Goal: Task Accomplishment & Management: Manage account settings

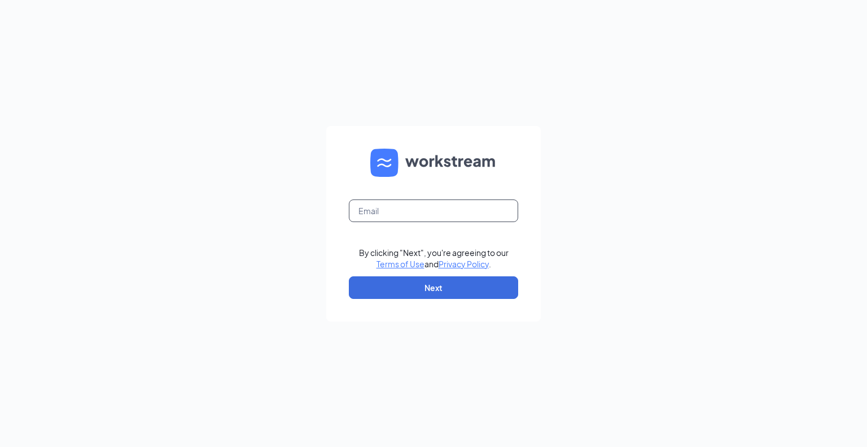
click at [448, 216] on input "text" at bounding box center [433, 210] width 169 height 23
type input "[EMAIL_ADDRESS][DOMAIN_NAME]"
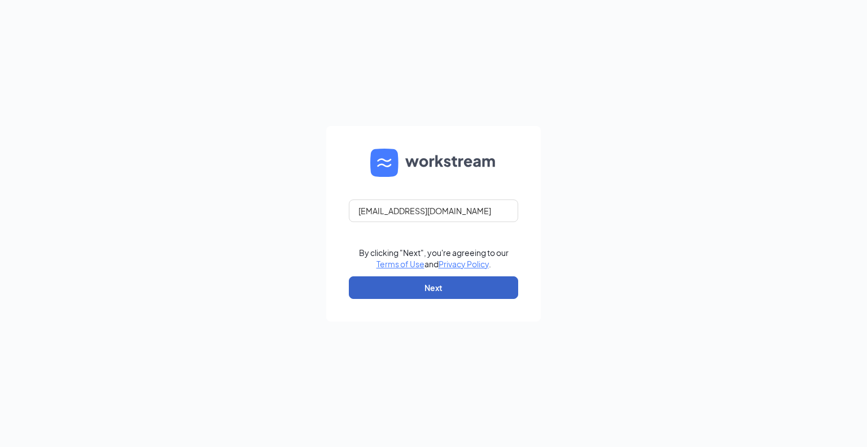
click at [439, 291] on button "Next" at bounding box center [433, 287] width 169 height 23
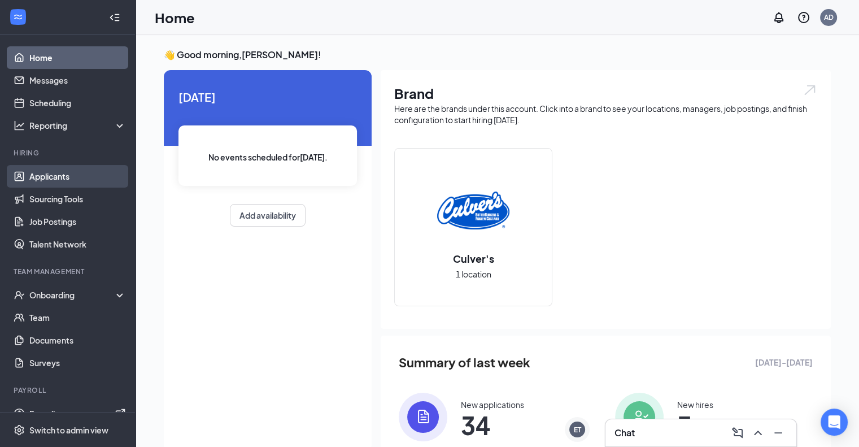
click at [43, 171] on link "Applicants" at bounding box center [77, 176] width 97 height 23
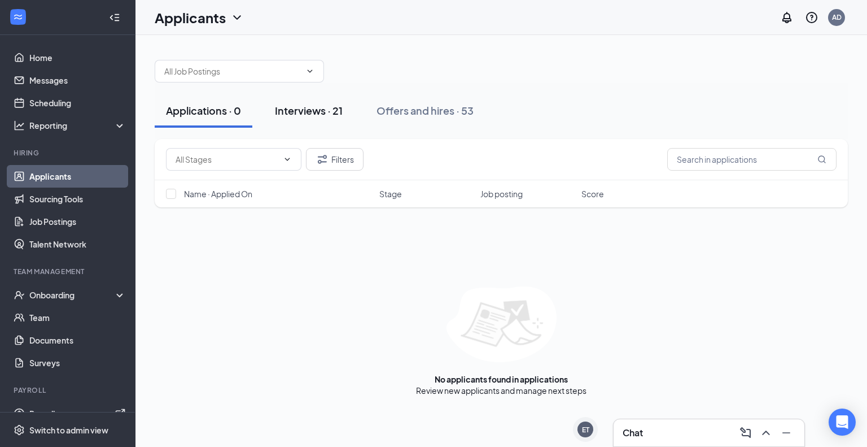
click at [295, 108] on div "Interviews · 21" at bounding box center [309, 110] width 68 height 14
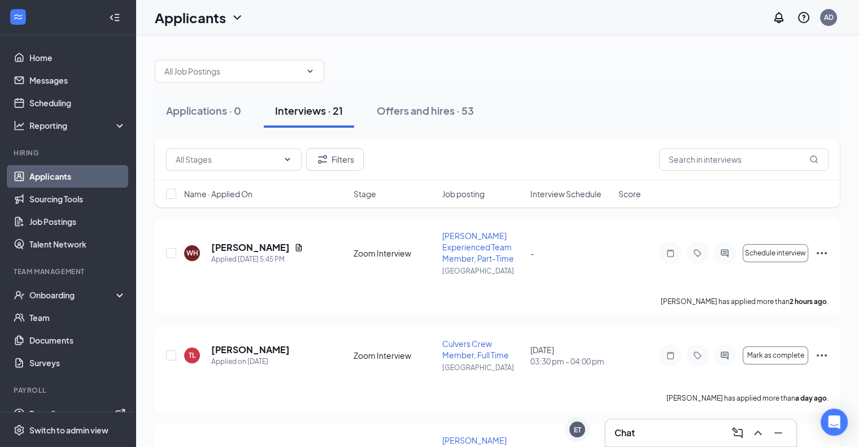
click at [556, 190] on span "Interview Schedule" at bounding box center [565, 193] width 71 height 11
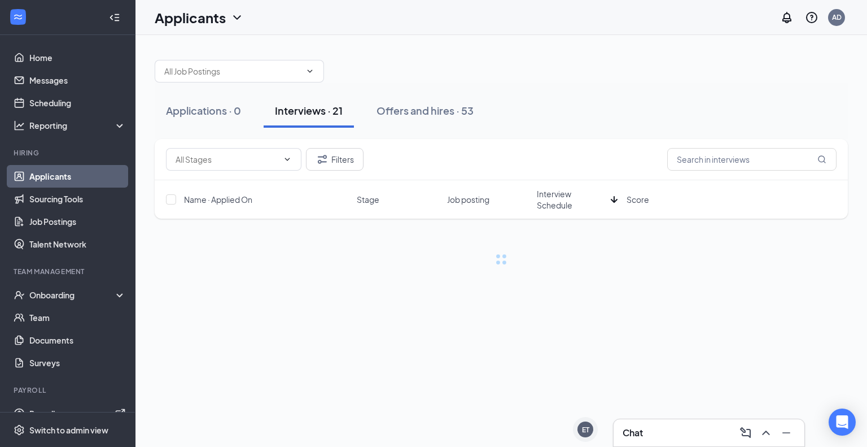
click at [562, 196] on span "Interview Schedule" at bounding box center [571, 199] width 69 height 23
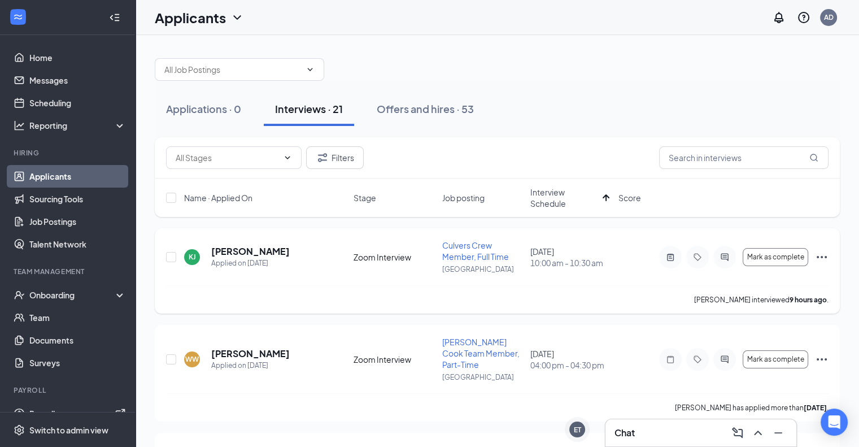
scroll to position [2, 0]
click at [668, 258] on icon "ActiveNote" at bounding box center [670, 256] width 14 height 9
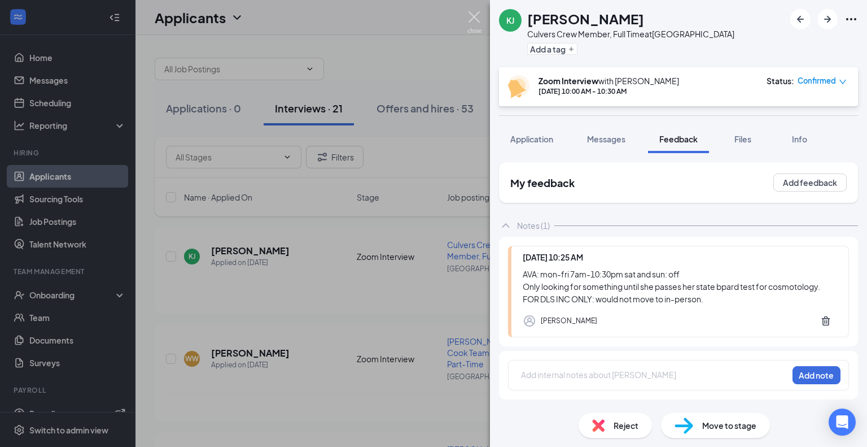
click at [471, 20] on img at bounding box center [474, 22] width 14 height 22
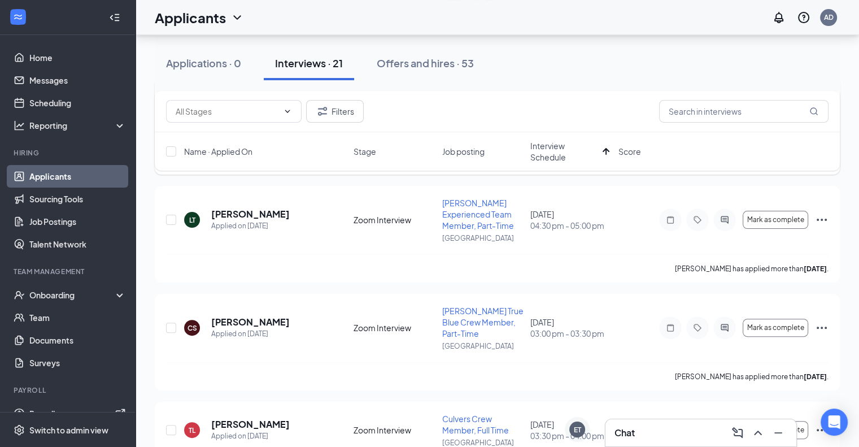
scroll to position [235, 0]
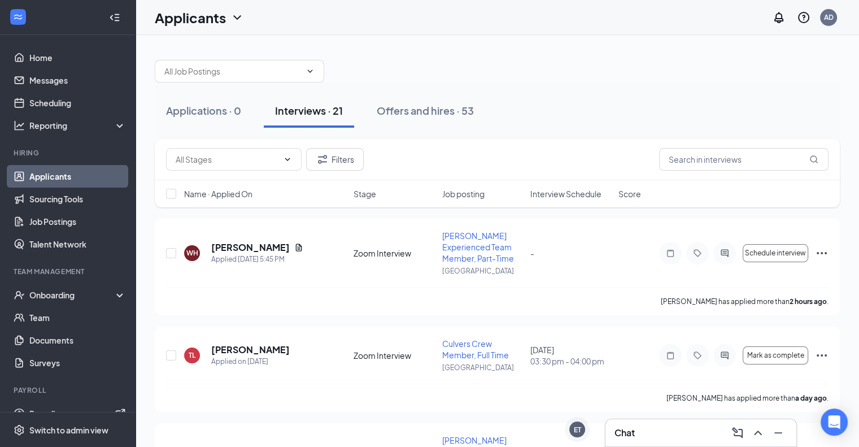
click at [564, 199] on div "Name · Applied On Stage Job posting Interview Schedule Score" at bounding box center [497, 193] width 685 height 27
click at [565, 194] on span "Interview Schedule" at bounding box center [565, 193] width 71 height 11
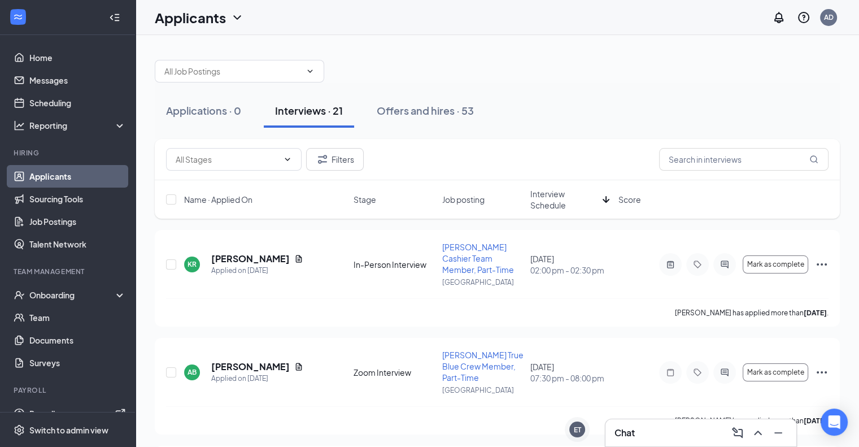
click at [565, 211] on div "Name · Applied On Stage Job posting Interview Schedule Score" at bounding box center [497, 199] width 685 height 38
click at [546, 198] on span "Interview Schedule" at bounding box center [564, 199] width 68 height 23
